Goal: Information Seeking & Learning: Find specific fact

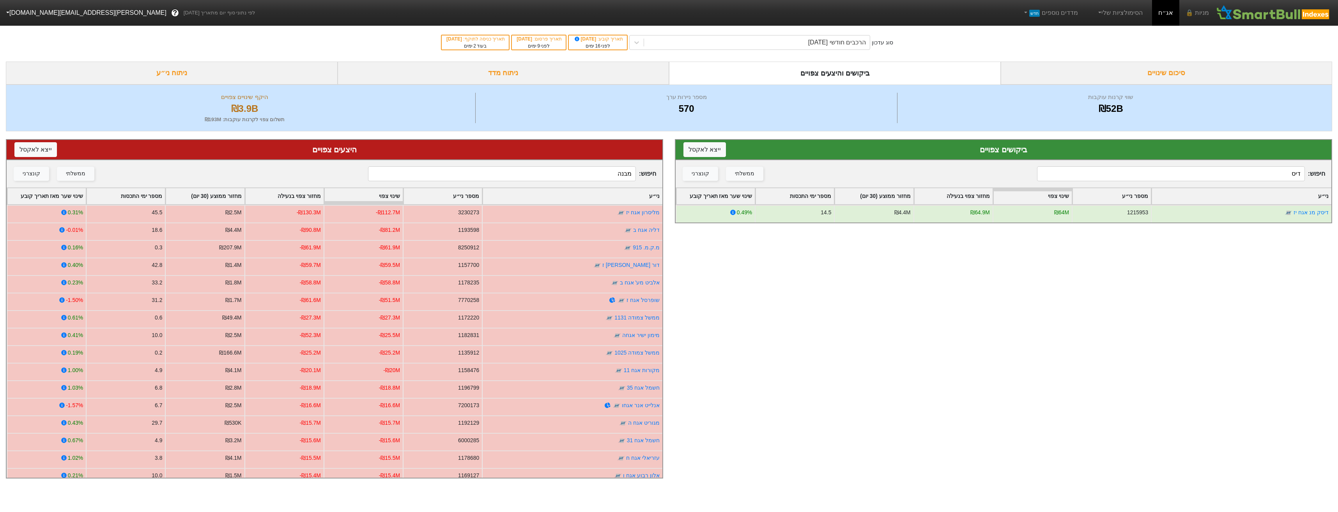
click at [846, 53] on div "סוג עדכון הרכבים חודשי [DATE] תאריך קובע : [DATE] לפני 16 ימים תאריך פרסום : [D…" at bounding box center [669, 42] width 1338 height 38
click at [844, 42] on div "הרכבים חודשי [DATE]" at bounding box center [837, 42] width 58 height 9
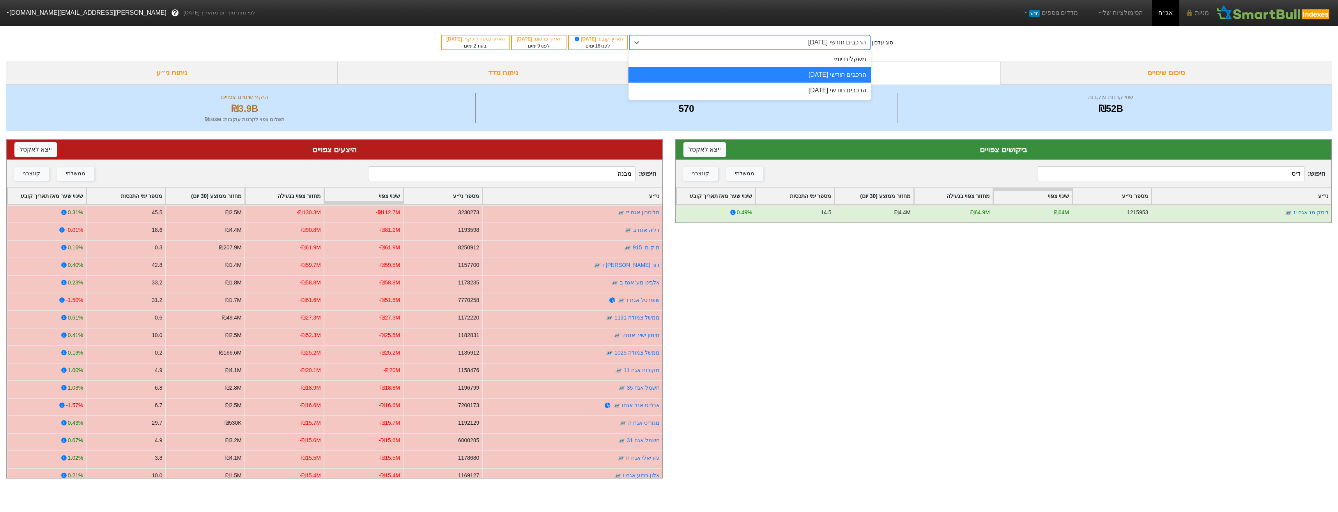
click at [850, 73] on div "הרכבים חודשי [DATE]" at bounding box center [750, 75] width 243 height 16
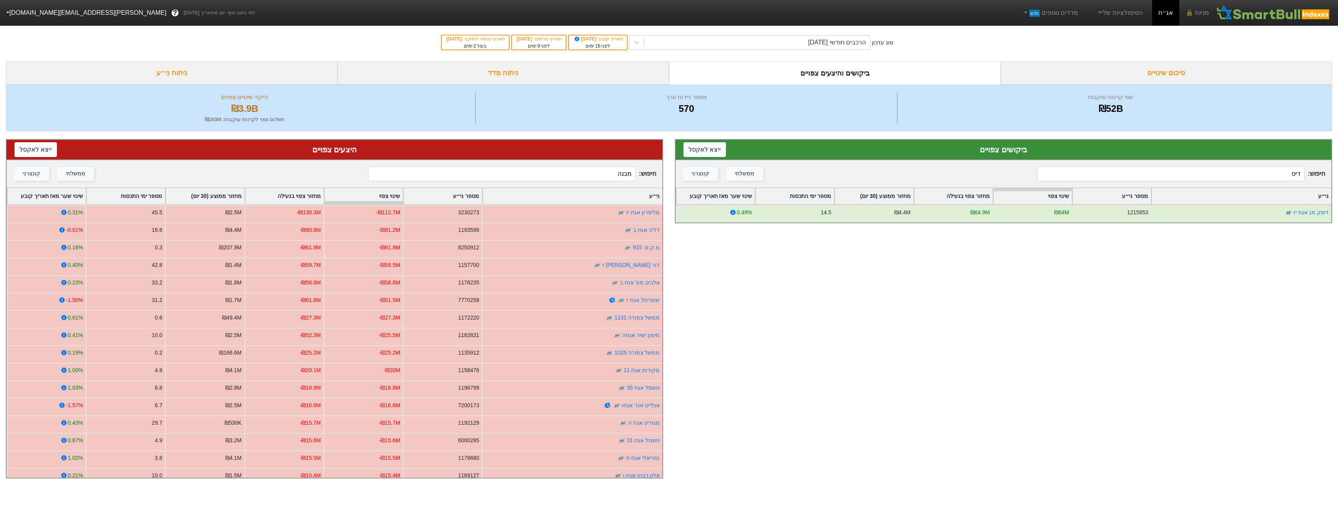
click at [1262, 179] on input "דיס" at bounding box center [1170, 173] width 267 height 15
click at [1117, 177] on input "בית ז" at bounding box center [1170, 173] width 267 height 15
click at [1117, 176] on input "בית ז" at bounding box center [1170, 173] width 267 height 15
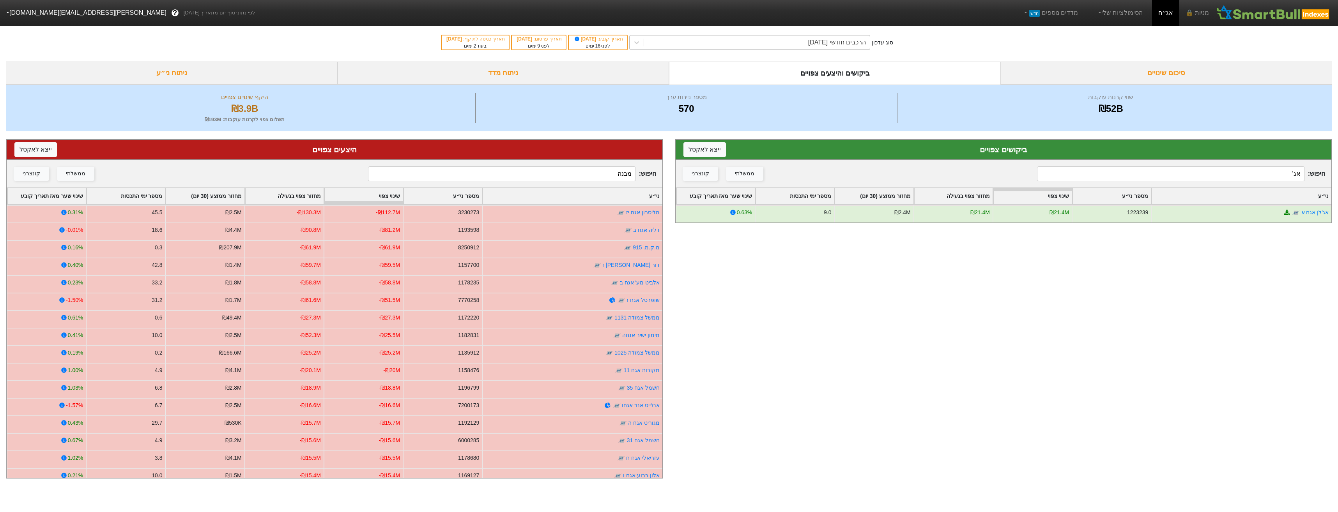
click at [844, 47] on div "הרכבים חודשי [DATE]" at bounding box center [837, 42] width 58 height 9
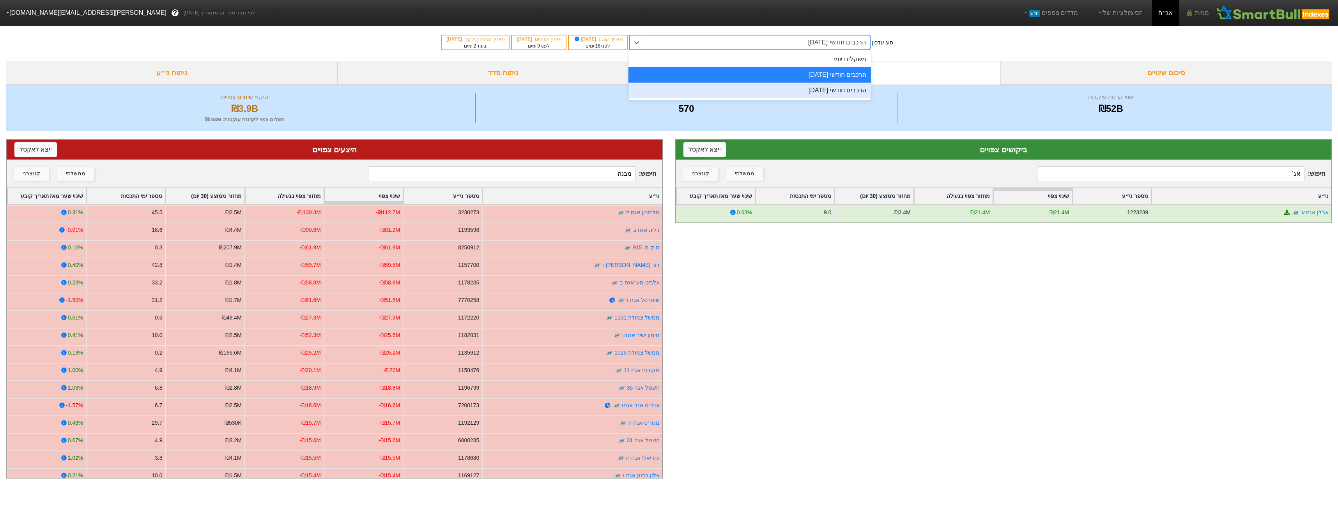
click at [844, 87] on div "הרכבים חודשי [DATE]" at bounding box center [750, 91] width 243 height 16
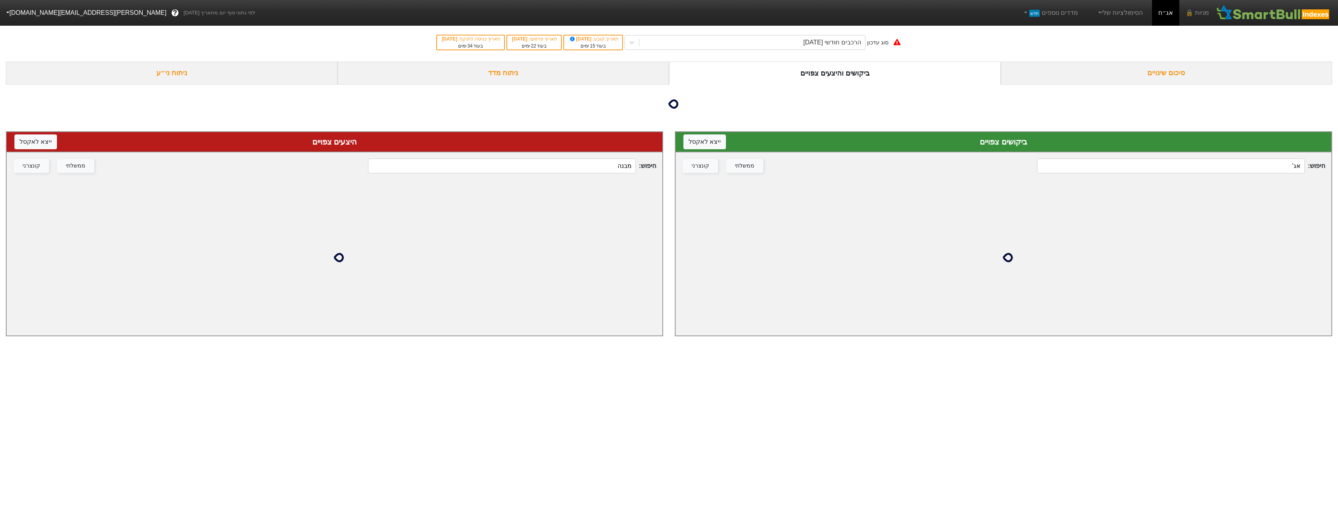
click at [845, 93] on div at bounding box center [669, 104] width 1326 height 39
click at [1280, 168] on input "אג'" at bounding box center [1170, 166] width 267 height 15
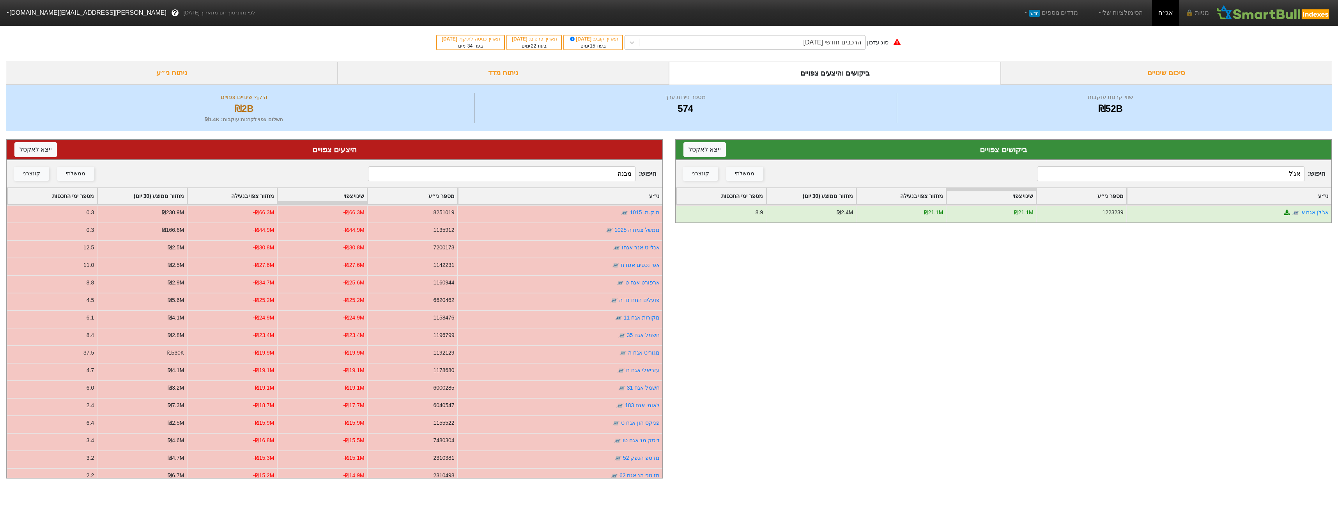
type input "אג'ל"
click at [768, 53] on div "סוג עדכון הרכבים חודשי [DATE] תאריך קובע : [DATE] בעוד 15 ימים תאריך פרסום : [D…" at bounding box center [669, 42] width 1338 height 38
click at [780, 47] on div "הרכבים חודשי [DATE]" at bounding box center [752, 42] width 226 height 14
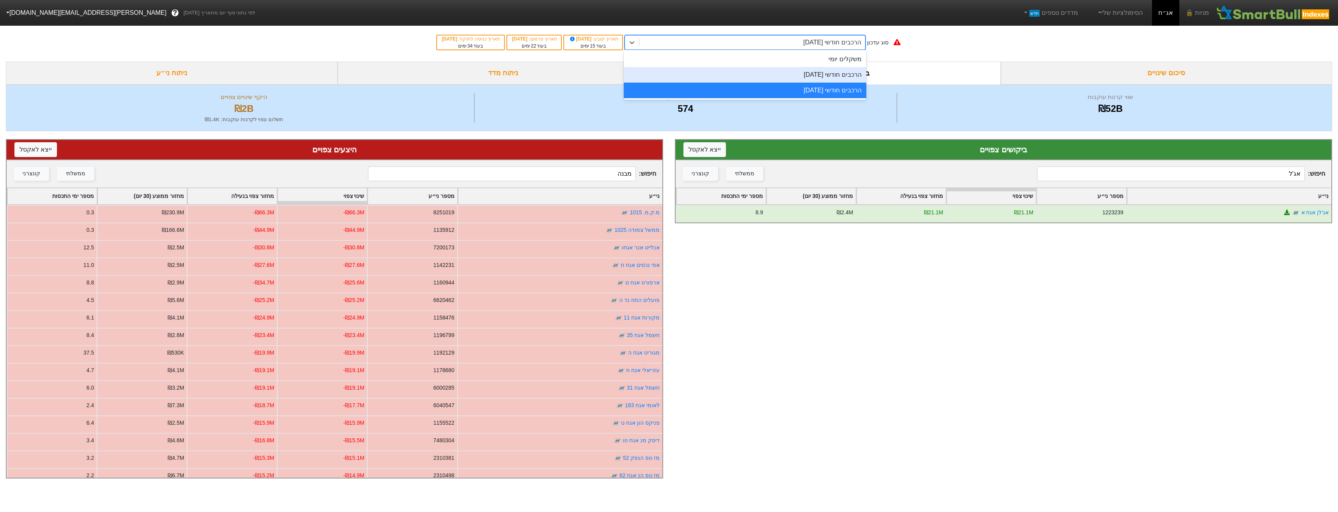
click at [820, 77] on div "הרכבים חודשי [DATE]" at bounding box center [745, 75] width 243 height 16
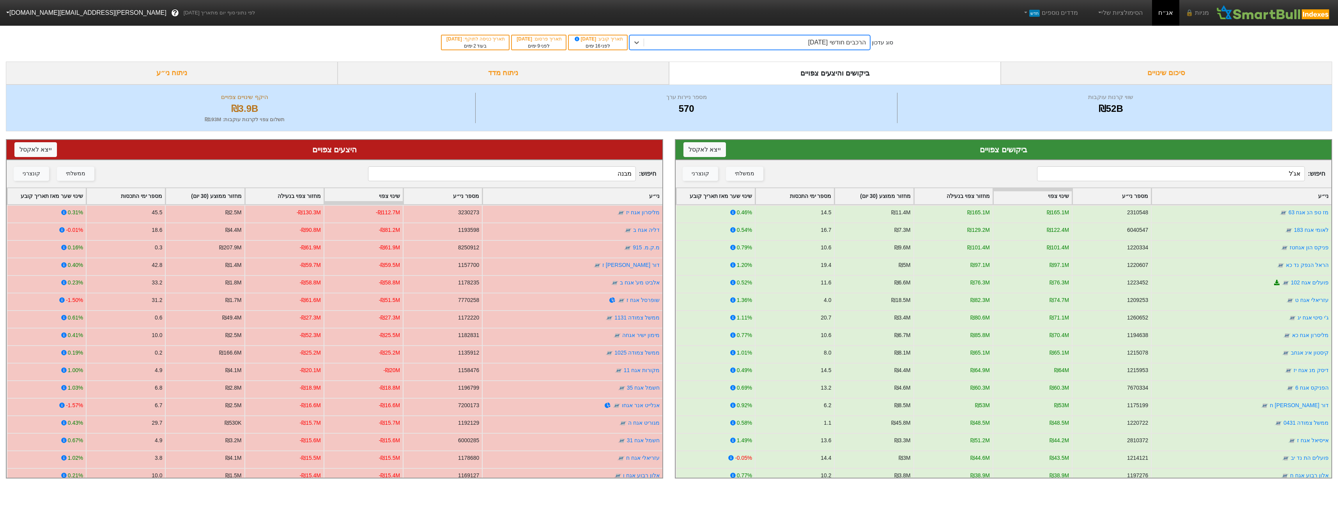
click at [608, 176] on input "מבנה" at bounding box center [501, 173] width 267 height 15
click at [606, 169] on input "מבנה" at bounding box center [501, 173] width 267 height 15
click at [606, 172] on input "מבנה" at bounding box center [501, 173] width 267 height 15
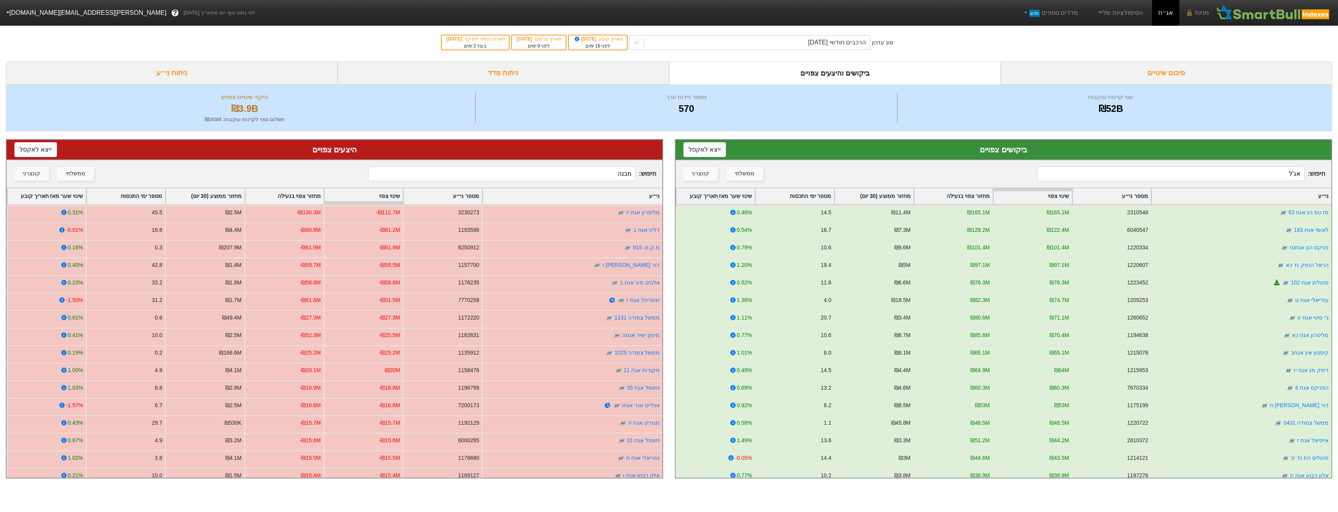
click at [607, 172] on input "מבנה" at bounding box center [501, 173] width 267 height 15
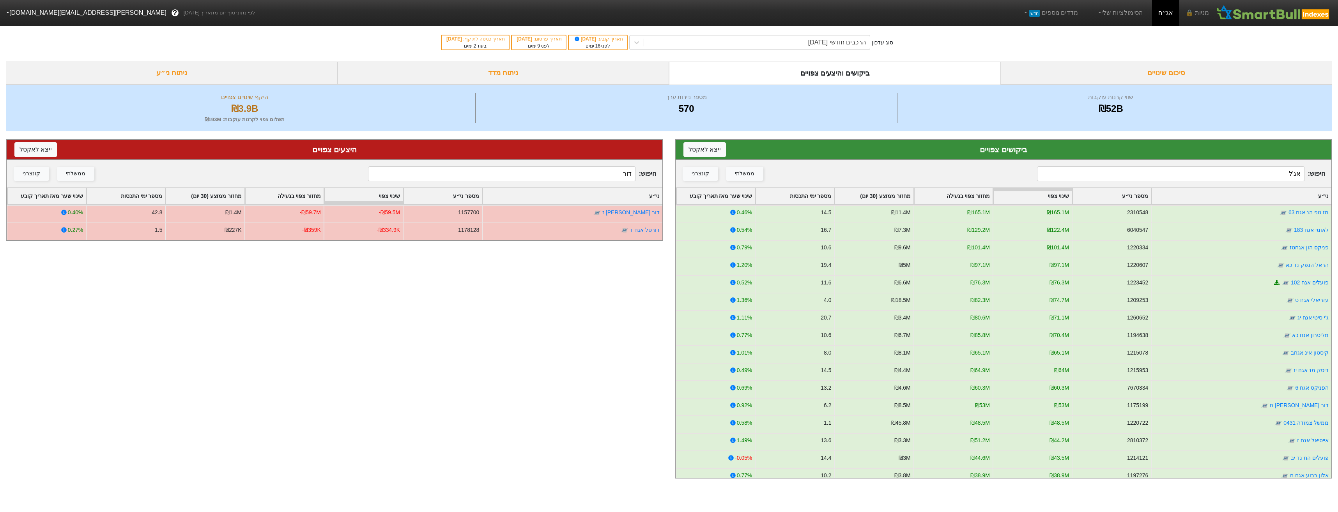
drag, startPoint x: 614, startPoint y: 175, endPoint x: 613, endPoint y: 179, distance: 4.1
click at [613, 179] on input "דור" at bounding box center [501, 173] width 267 height 15
click at [614, 179] on input "דור" at bounding box center [501, 173] width 267 height 15
click at [614, 180] on input "דור" at bounding box center [501, 173] width 267 height 15
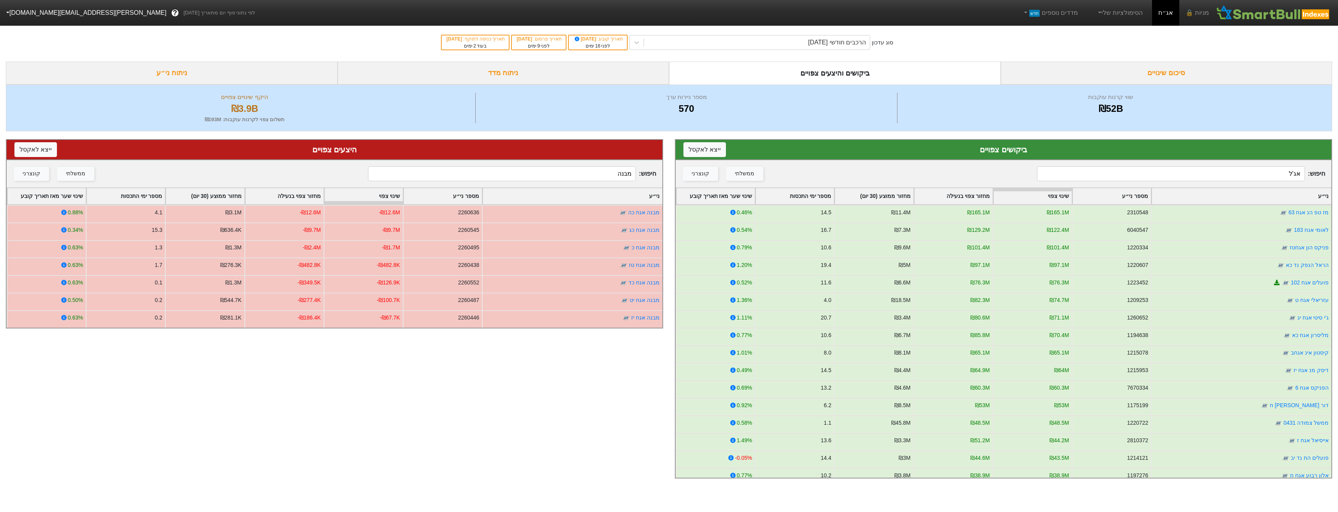
type input "מבנה"
